Goal: Information Seeking & Learning: Learn about a topic

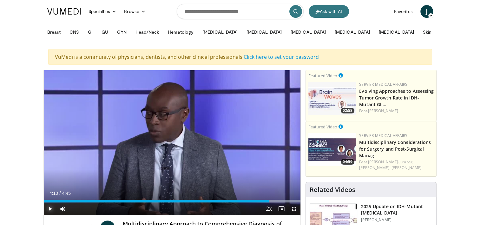
click at [52, 208] on span "Video Player" at bounding box center [50, 208] width 13 height 13
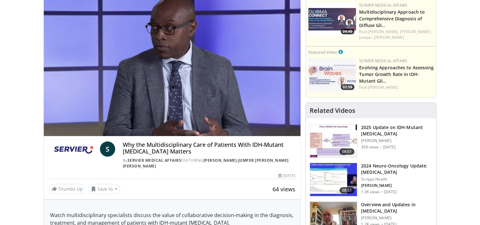
scroll to position [159, 0]
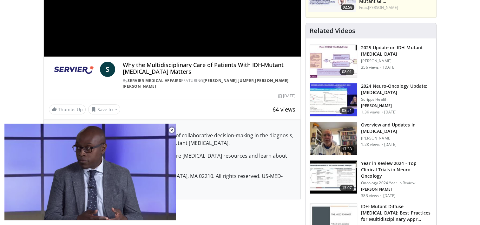
click at [386, 91] on h3 "2024 Neuro-Oncology Update: [MEDICAL_DATA]" at bounding box center [396, 89] width 71 height 13
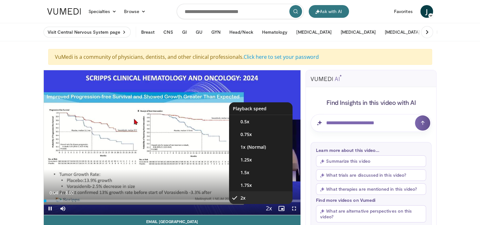
click at [268, 208] on span "Video Player" at bounding box center [268, 208] width 9 height 13
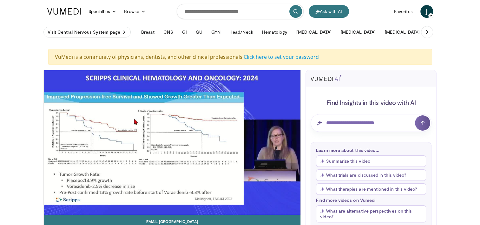
click at [268, 208] on div "10 seconds Tap to unmute" at bounding box center [172, 142] width 257 height 144
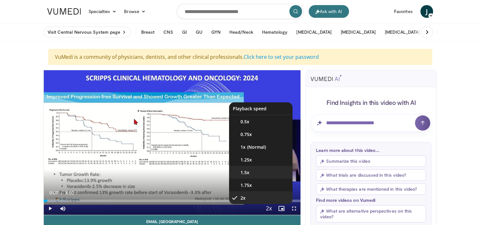
click at [251, 171] on li "1.5x" at bounding box center [260, 172] width 63 height 13
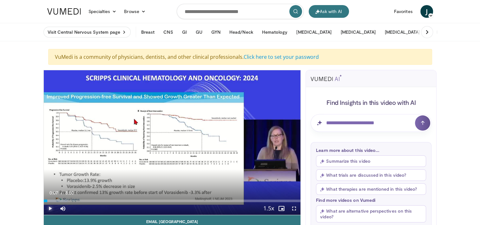
click at [51, 209] on span "Video Player" at bounding box center [50, 208] width 13 height 13
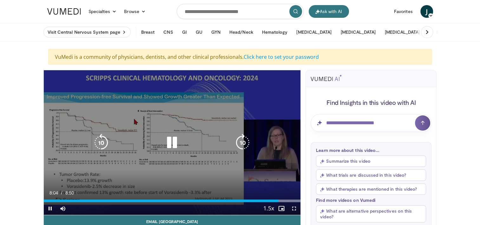
click at [104, 141] on icon "Video Player" at bounding box center [101, 143] width 18 height 18
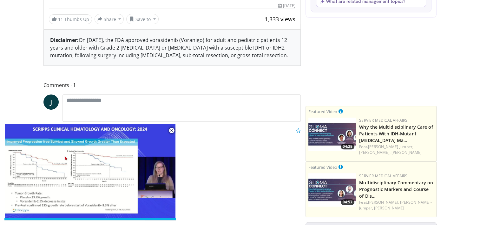
scroll to position [254, 0]
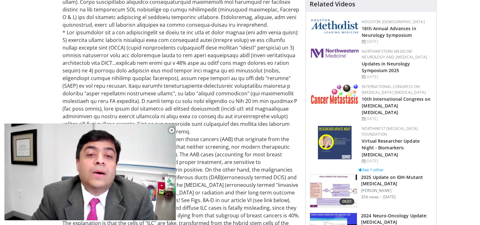
scroll to position [540, 0]
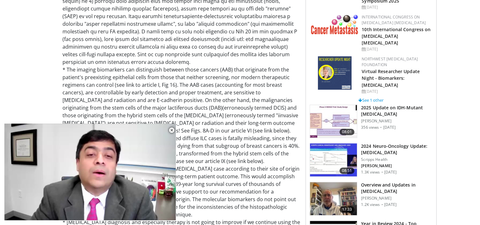
click at [336, 185] on img at bounding box center [333, 198] width 47 height 33
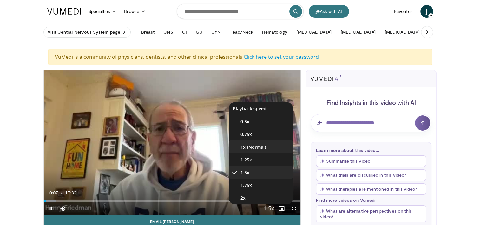
click at [269, 146] on li "1x" at bounding box center [260, 146] width 63 height 13
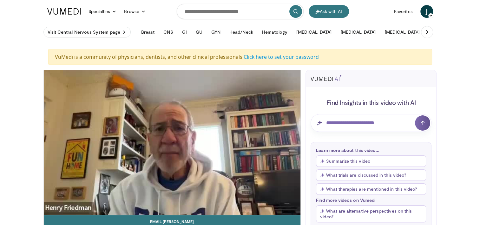
scroll to position [32, 0]
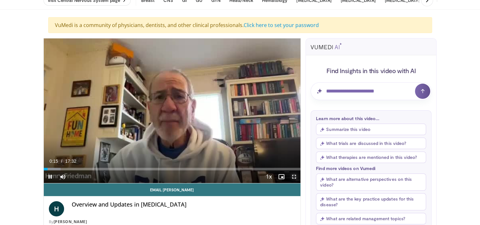
click at [293, 176] on span "Video Player" at bounding box center [294, 176] width 13 height 13
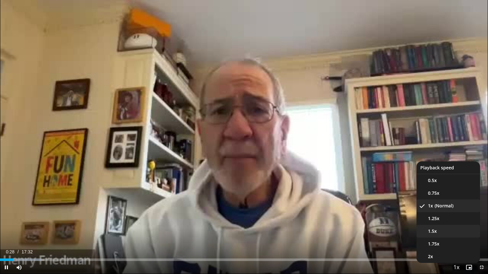
click at [439, 224] on li "1.5x" at bounding box center [447, 231] width 63 height 13
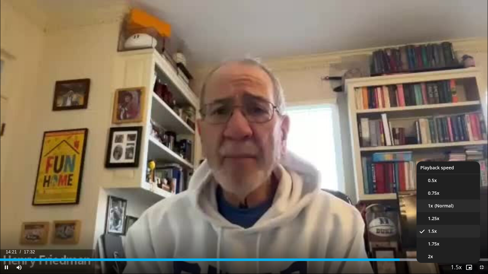
click at [452, 207] on li "1x" at bounding box center [447, 206] width 63 height 13
click at [443, 224] on li "1.5x" at bounding box center [447, 231] width 63 height 13
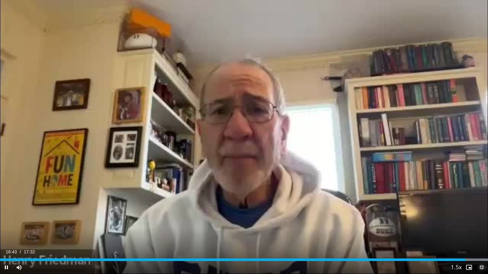
click at [480, 224] on span "Video Player" at bounding box center [481, 267] width 13 height 13
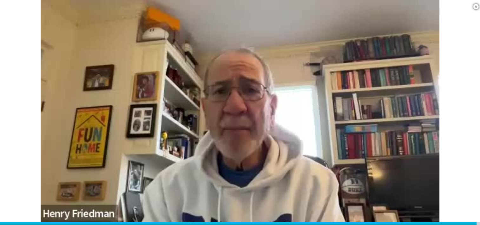
scroll to position [1174, 0]
